Goal: Find specific page/section: Find specific page/section

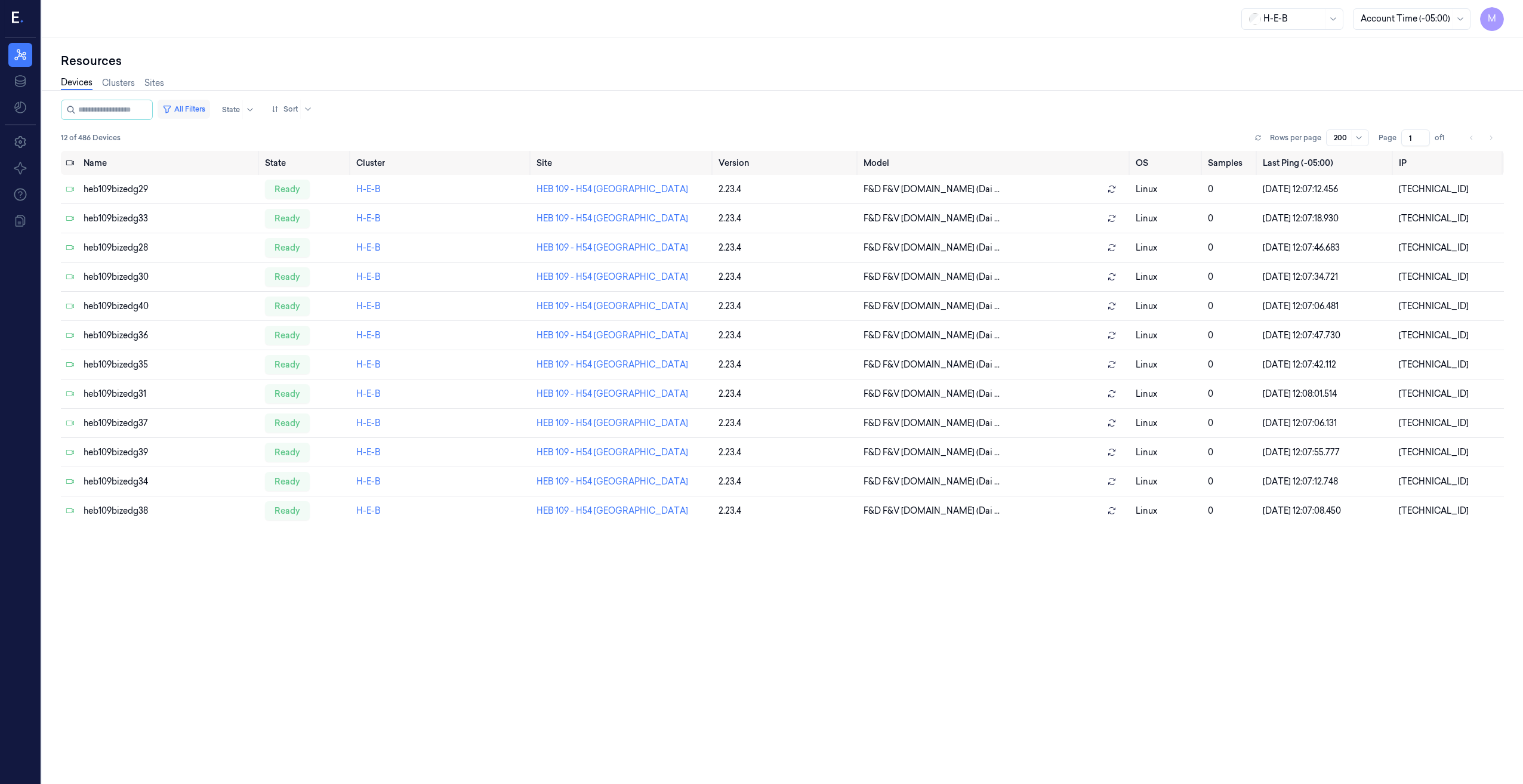
click at [195, 106] on button "All Filters" at bounding box center [183, 109] width 53 height 19
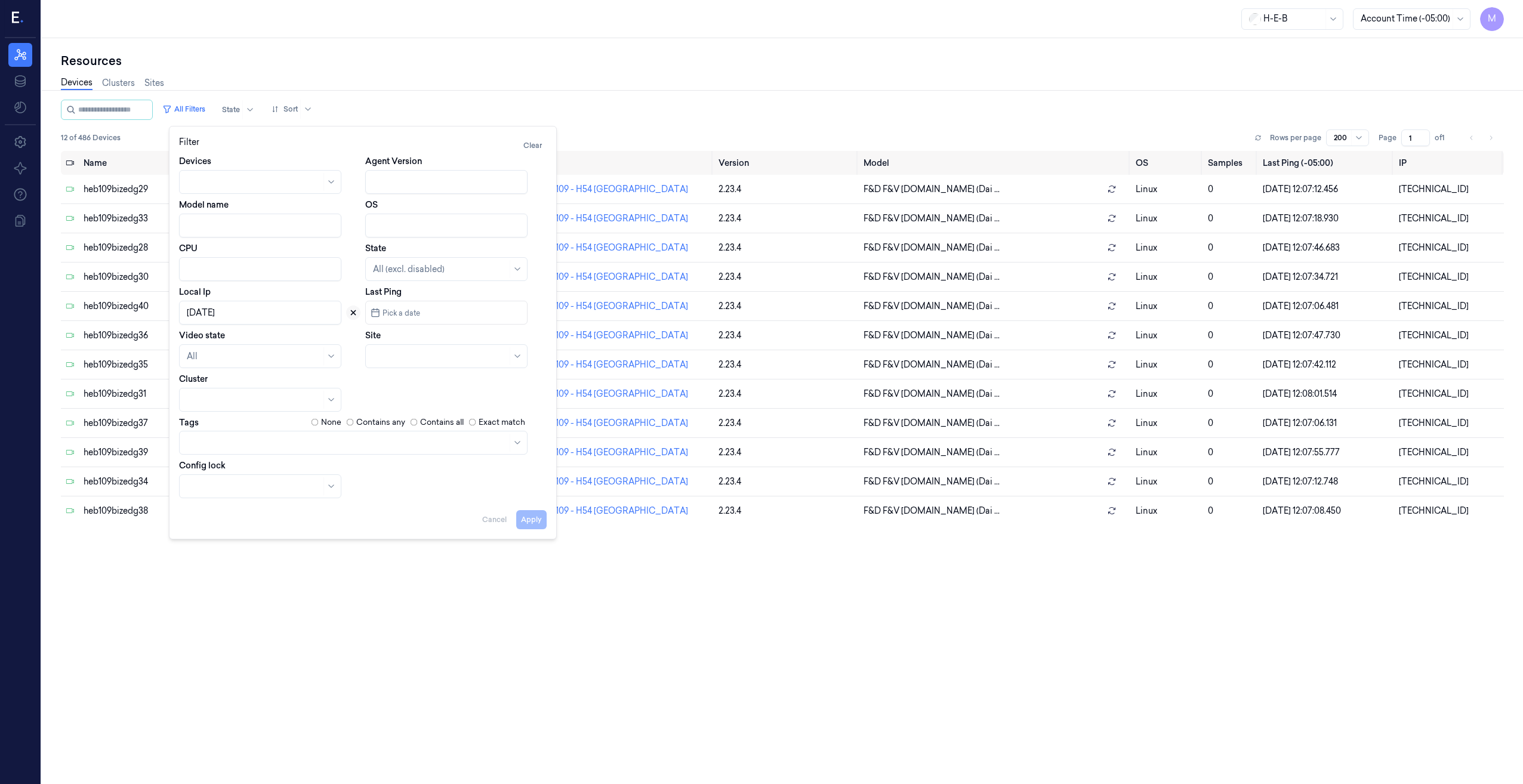
click at [353, 317] on button at bounding box center [353, 313] width 14 height 14
click at [391, 357] on div at bounding box center [440, 357] width 134 height 13
type input "741"
click at [388, 386] on div "HEB 741 - [GEOGRAPHIC_DATA]" at bounding box center [439, 383] width 133 height 13
click at [539, 519] on button "Apply" at bounding box center [531, 519] width 31 height 19
